Goal: Book appointment/travel/reservation

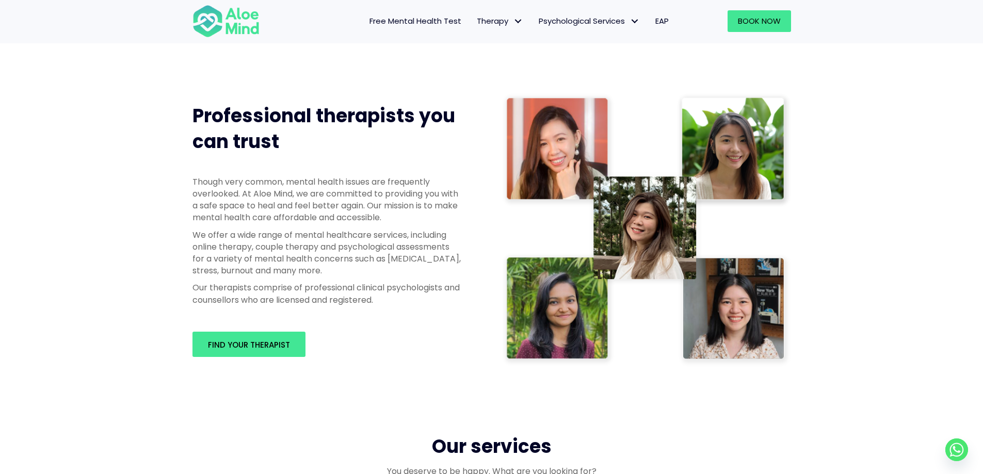
scroll to position [464, 0]
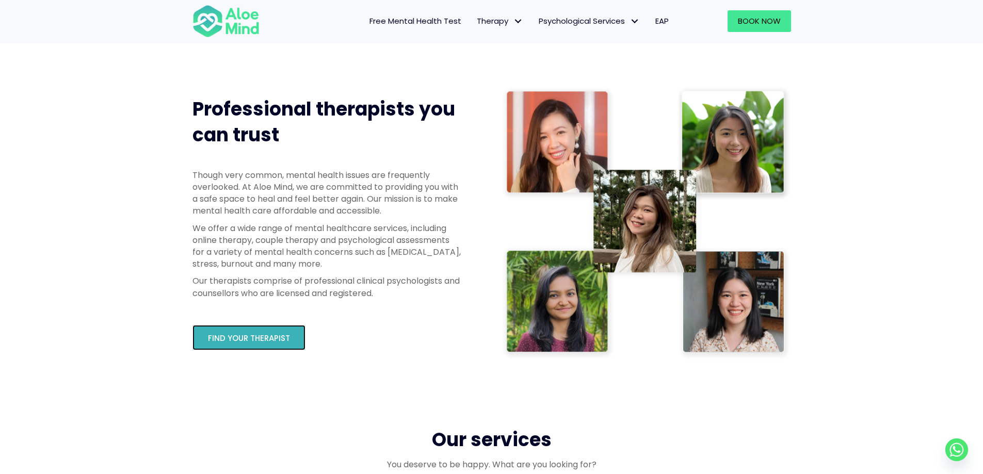
click at [286, 349] on link "Find your therapist" at bounding box center [248, 337] width 113 height 25
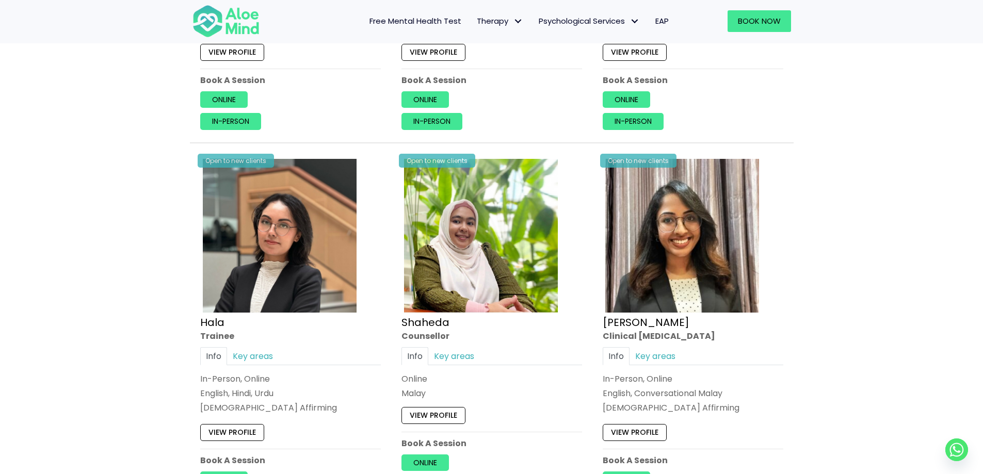
scroll to position [826, 0]
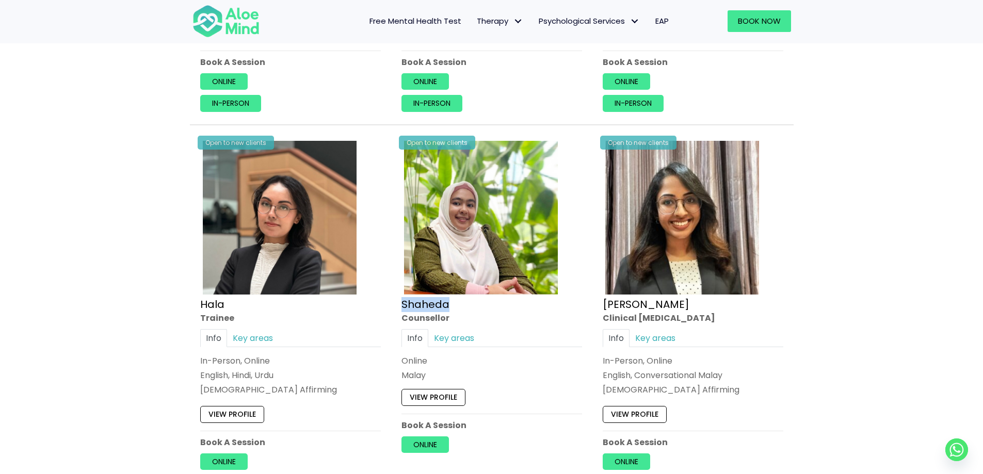
drag, startPoint x: 395, startPoint y: 307, endPoint x: 459, endPoint y: 308, distance: 63.5
click at [459, 308] on div "Open to new clients Shaheda Counsellor Info Key areas Online Malay I can help w…" at bounding box center [492, 296] width 196 height 330
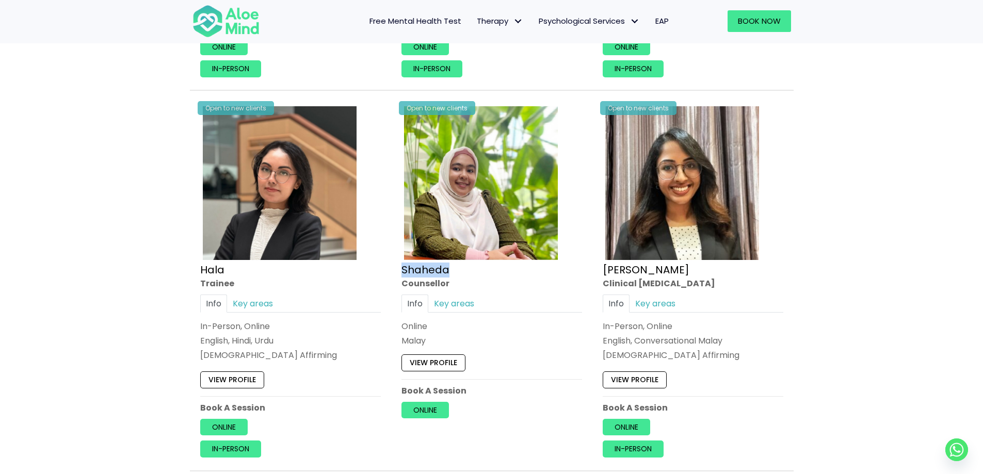
scroll to position [877, 0]
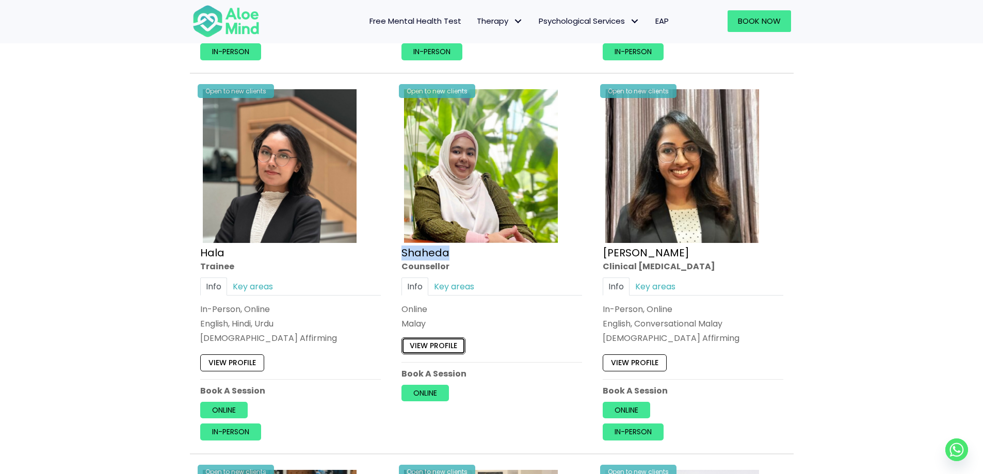
click at [452, 347] on link "View profile" at bounding box center [433, 346] width 64 height 17
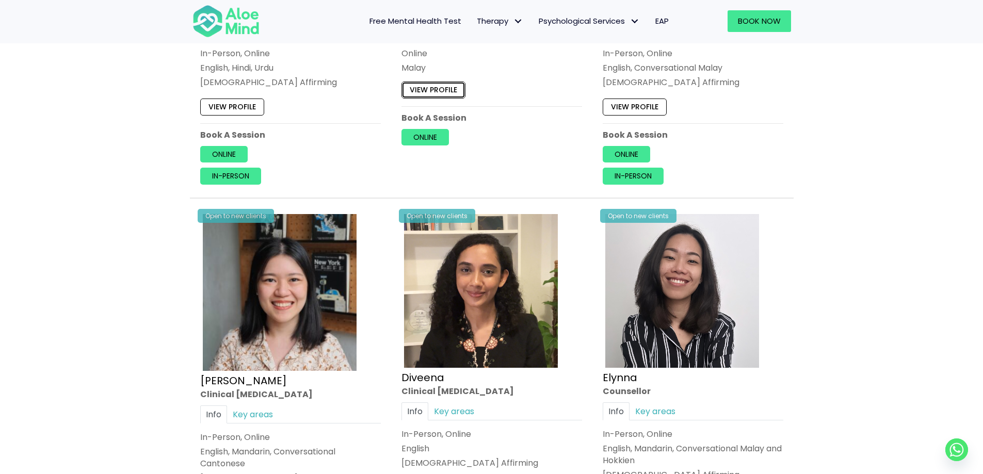
scroll to position [1032, 0]
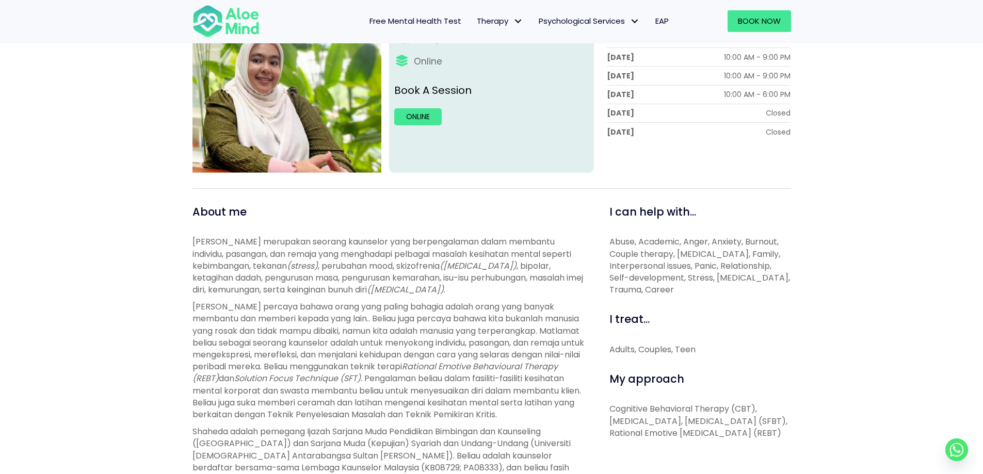
scroll to position [206, 0]
drag, startPoint x: 227, startPoint y: 237, endPoint x: 297, endPoint y: 247, distance: 70.9
click at [297, 247] on span "[PERSON_NAME] merupakan seorang kaunselor yang berpengalaman dalam membantu ind…" at bounding box center [381, 253] width 379 height 36
click at [407, 247] on span "[PERSON_NAME] merupakan seorang kaunselor yang berpengalaman dalam membantu ind…" at bounding box center [381, 253] width 379 height 36
click at [408, 247] on span "[PERSON_NAME] merupakan seorang kaunselor yang berpengalaman dalam membantu ind…" at bounding box center [381, 253] width 379 height 36
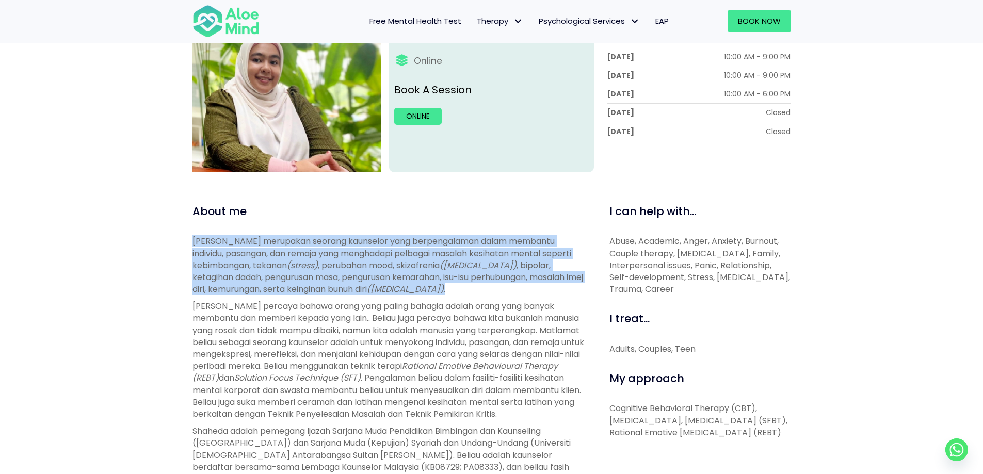
click at [408, 247] on span "[PERSON_NAME] merupakan seorang kaunselor yang berpengalaman dalam membantu ind…" at bounding box center [381, 253] width 379 height 36
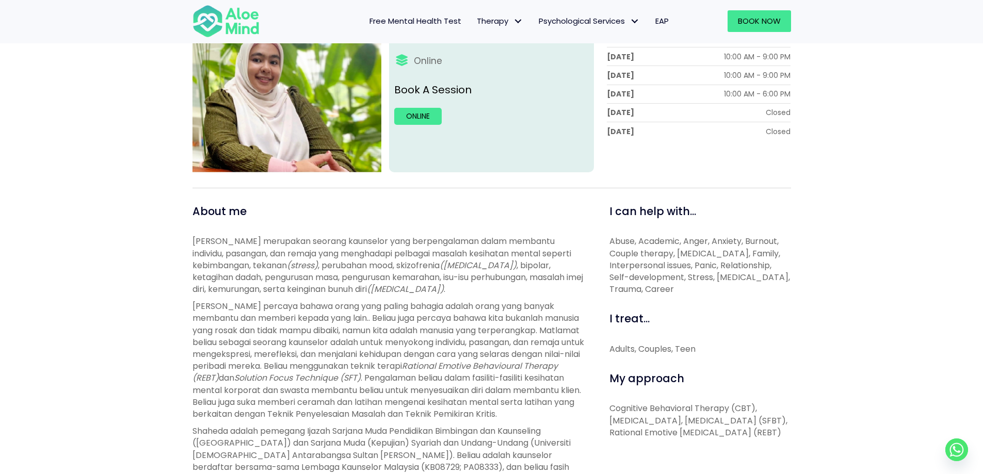
click at [745, 248] on p "Abuse, Academic, Anger, Anxiety, Burnout, Couple therapy, [MEDICAL_DATA], Famil…" at bounding box center [700, 265] width 182 height 60
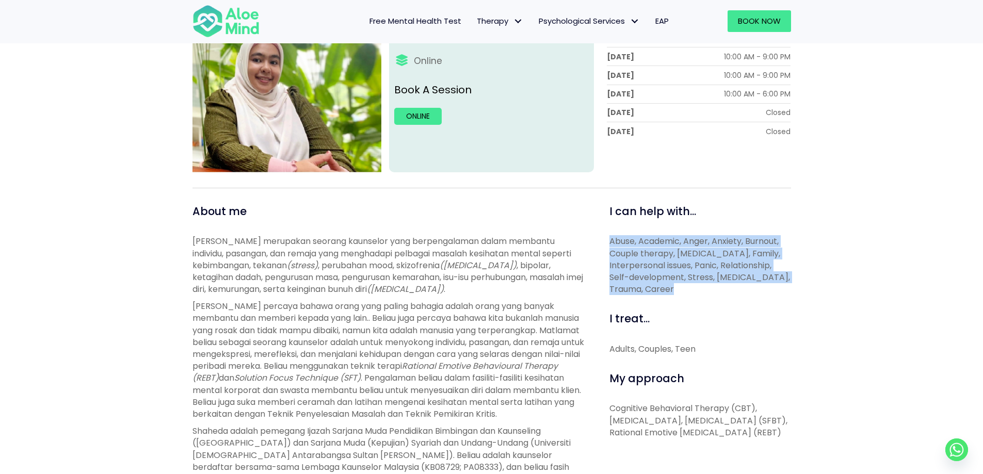
click at [745, 248] on p "Abuse, Academic, Anger, Anxiety, Burnout, Couple therapy, [MEDICAL_DATA], Famil…" at bounding box center [700, 265] width 182 height 60
click at [702, 273] on p "Abuse, Academic, Anger, Anxiety, Burnout, Couple therapy, [MEDICAL_DATA], Famil…" at bounding box center [700, 265] width 182 height 60
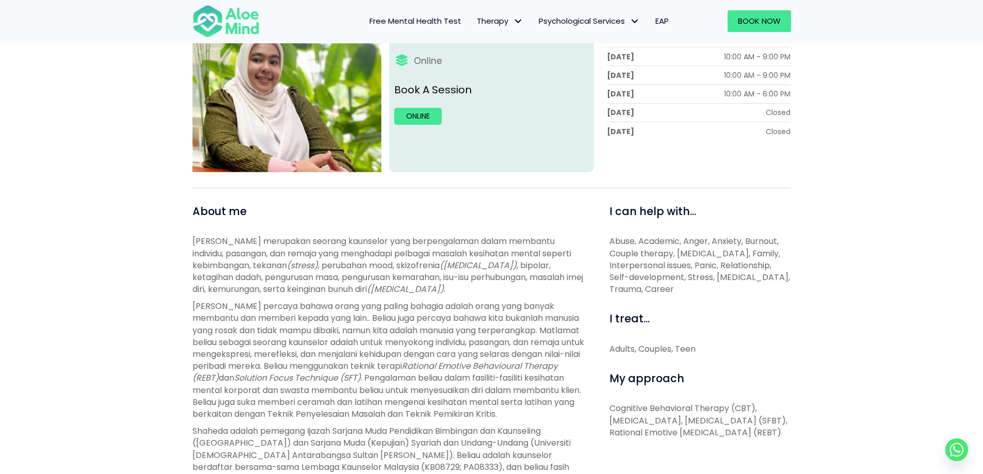
click at [704, 280] on p "Abuse, Academic, Anger, Anxiety, Burnout, Couple therapy, [MEDICAL_DATA], Famil…" at bounding box center [700, 265] width 182 height 60
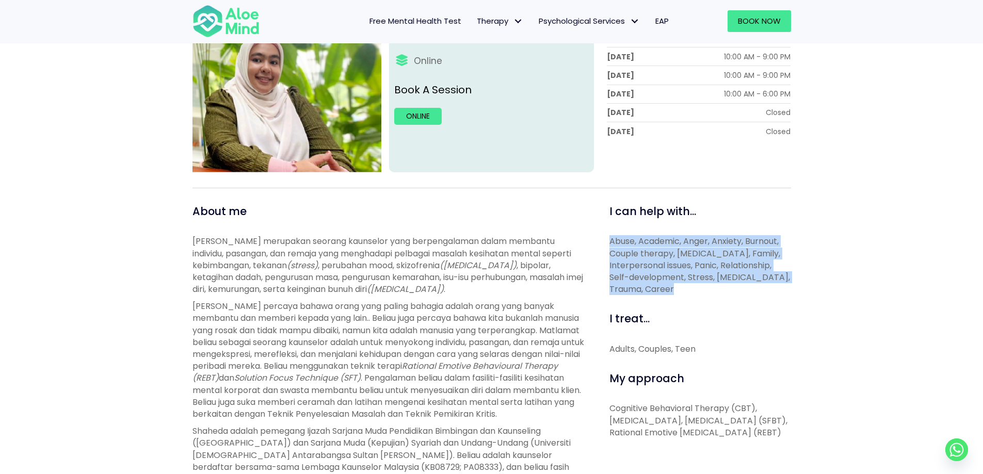
click at [704, 280] on p "Abuse, Academic, Anger, Anxiety, Burnout, Couple therapy, [MEDICAL_DATA], Famil…" at bounding box center [700, 265] width 182 height 60
click at [737, 282] on p "Abuse, Academic, Anger, Anxiety, Burnout, Couple therapy, [MEDICAL_DATA], Famil…" at bounding box center [700, 265] width 182 height 60
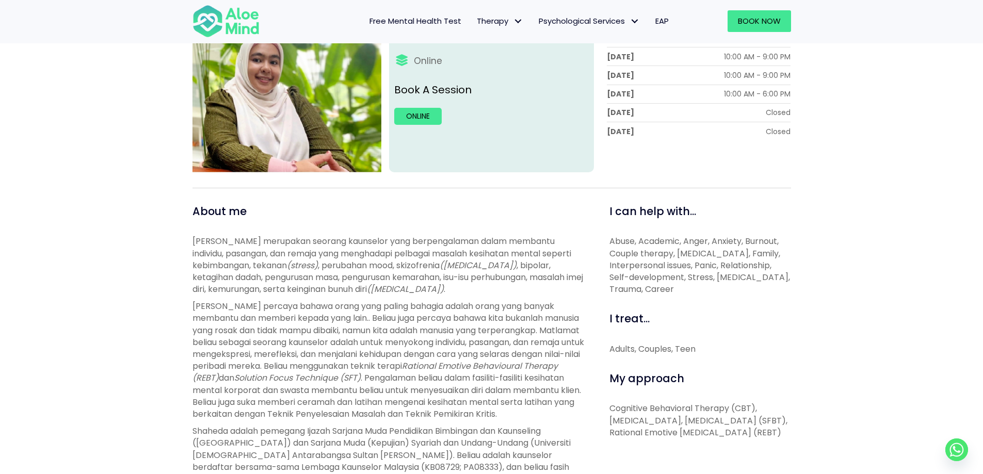
click at [702, 299] on div "I can help with... Abuse, Academic, Anger, Anxiety, Burnout, Couple therapy, [M…" at bounding box center [696, 409] width 205 height 410
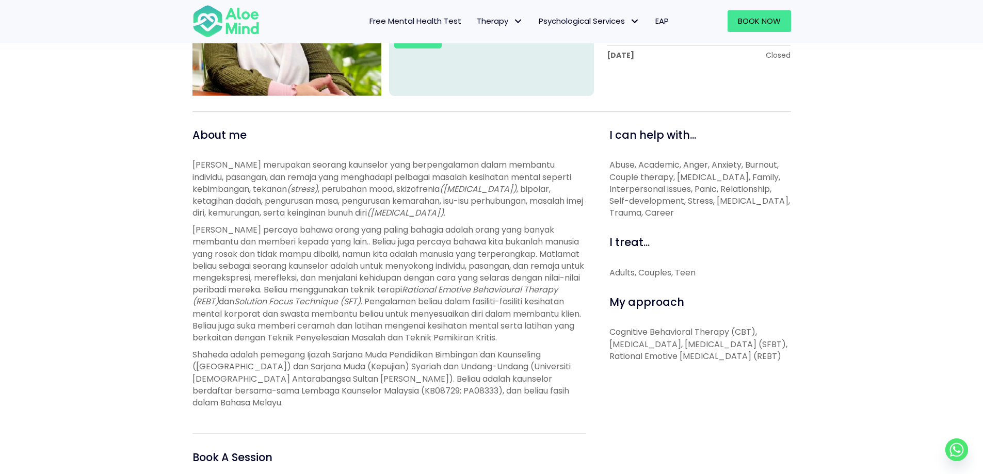
scroll to position [310, 0]
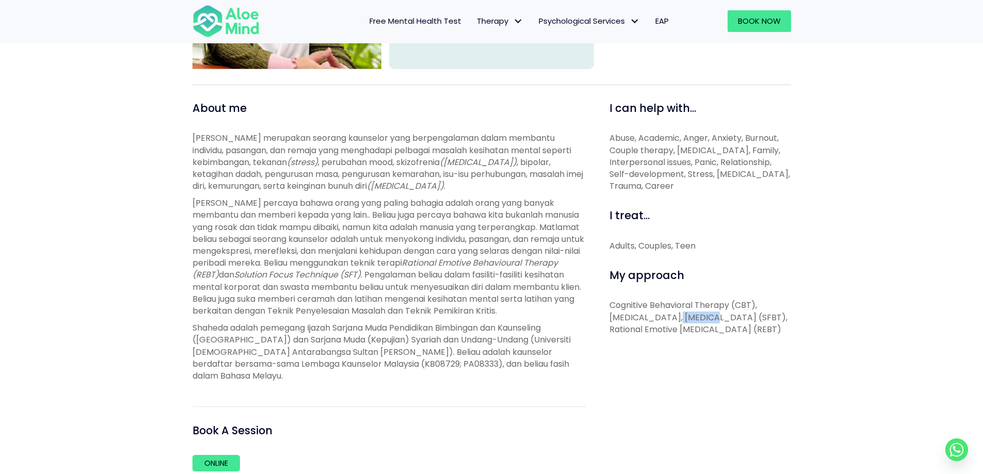
drag, startPoint x: 675, startPoint y: 316, endPoint x: 709, endPoint y: 319, distance: 33.6
click at [708, 319] on p "Cognitive Behavioral Therapy (CBT), [MEDICAL_DATA], [MEDICAL_DATA] (SFBT), Rati…" at bounding box center [700, 317] width 182 height 36
click at [709, 319] on p "Cognitive Behavioral Therapy (CBT), [MEDICAL_DATA], [MEDICAL_DATA] (SFBT), Rati…" at bounding box center [700, 317] width 182 height 36
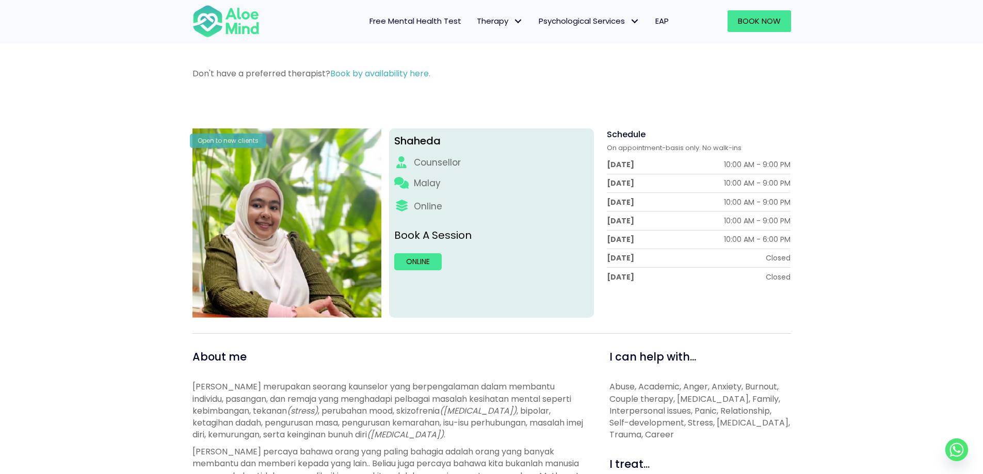
scroll to position [52, 0]
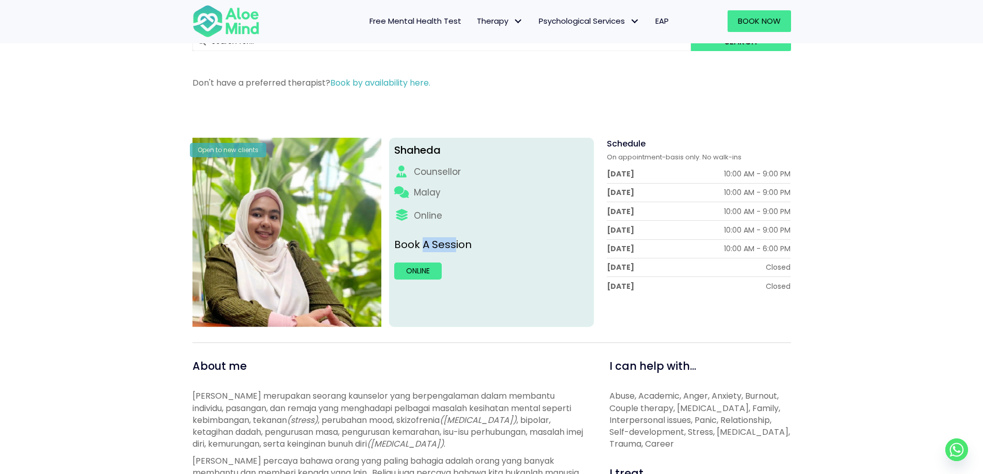
drag, startPoint x: 452, startPoint y: 244, endPoint x: 459, endPoint y: 244, distance: 7.2
click at [459, 244] on p "Book A Session" at bounding box center [491, 244] width 195 height 15
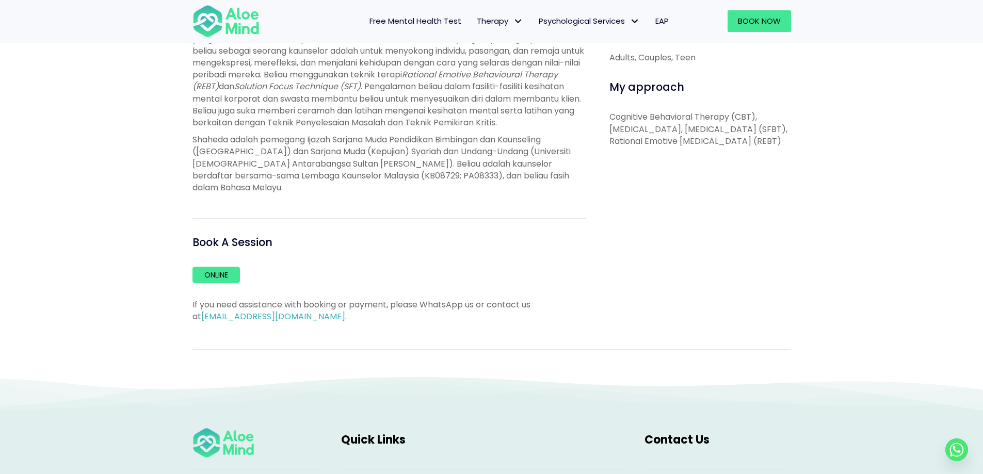
scroll to position [516, 0]
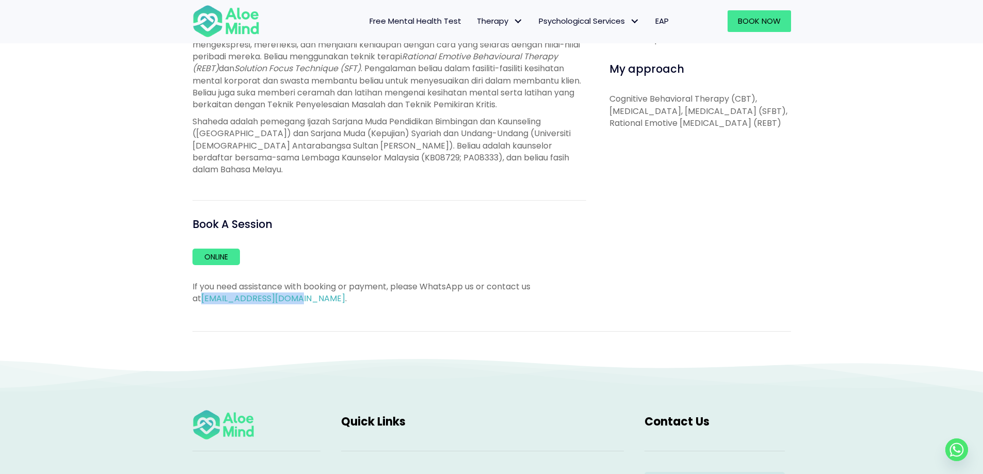
drag, startPoint x: 293, startPoint y: 300, endPoint x: 185, endPoint y: 301, distance: 107.9
click at [185, 301] on div "About me [PERSON_NAME] merupakan seorang kaunselor yang berpengalaman dalam mem…" at bounding box center [389, 99] width 409 height 410
copy link "[EMAIL_ADDRESS][DOMAIN_NAME]"
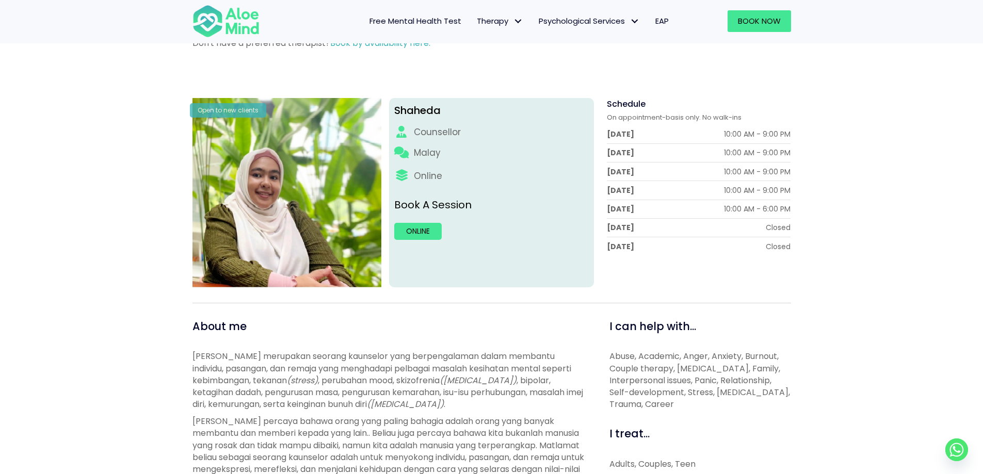
scroll to position [0, 0]
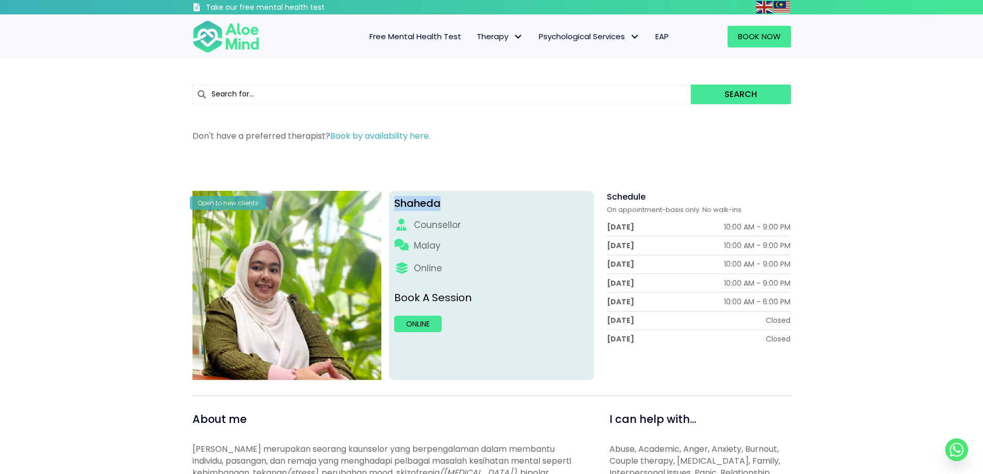
drag, startPoint x: 459, startPoint y: 203, endPoint x: 394, endPoint y: 205, distance: 65.6
click at [394, 205] on div "Shaheda Counsellor Malay Online Book A Session Online" at bounding box center [491, 285] width 205 height 189
copy div "Shaheda"
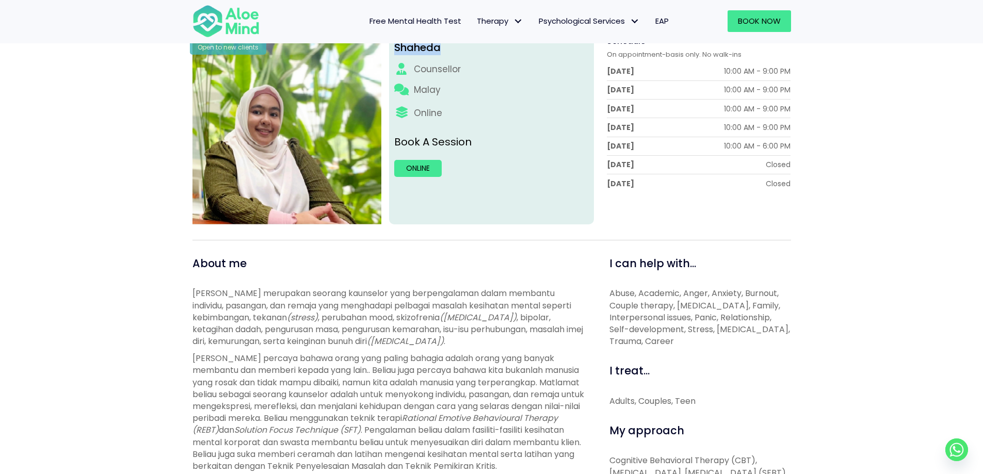
scroll to position [155, 0]
drag, startPoint x: 715, startPoint y: 294, endPoint x: 704, endPoint y: 218, distance: 77.2
click at [790, 293] on p "Abuse, Academic, Anger, Anxiety, Burnout, Couple therapy, [MEDICAL_DATA], Famil…" at bounding box center [700, 317] width 182 height 60
copy p "Anxiety, Burnout,"
drag, startPoint x: 458, startPoint y: 89, endPoint x: 429, endPoint y: 91, distance: 29.0
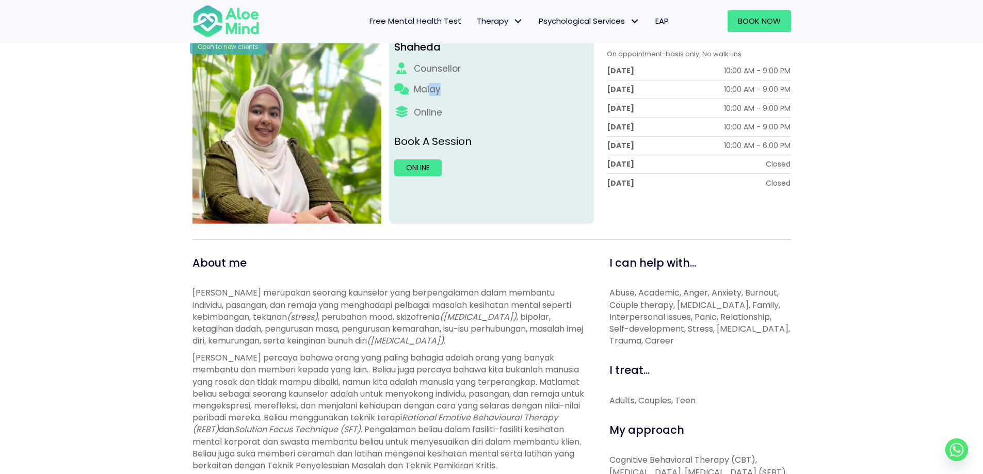
click at [430, 90] on div "Malay" at bounding box center [491, 92] width 195 height 18
